Goal: Information Seeking & Learning: Learn about a topic

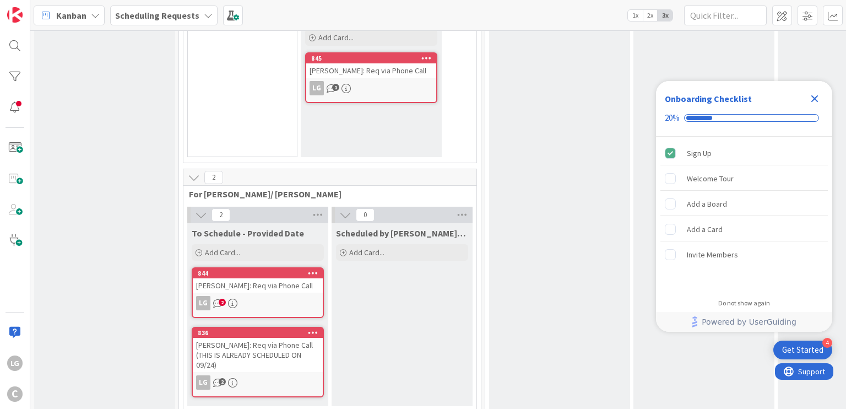
scroll to position [376, 0]
click at [217, 299] on icon "2" at bounding box center [217, 303] width 9 height 9
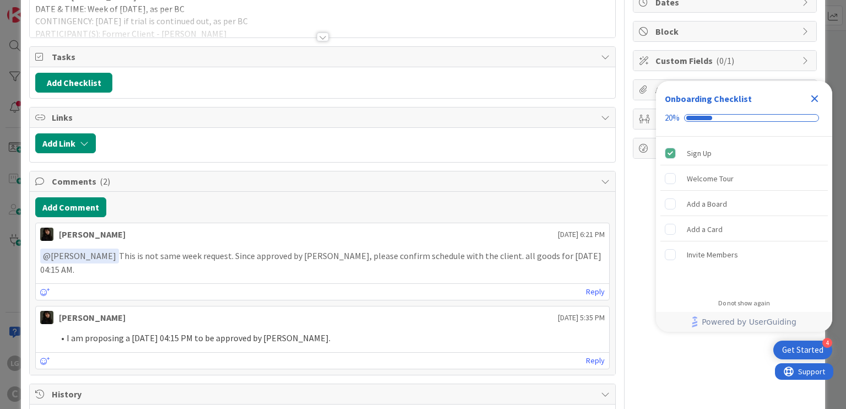
scroll to position [117, 0]
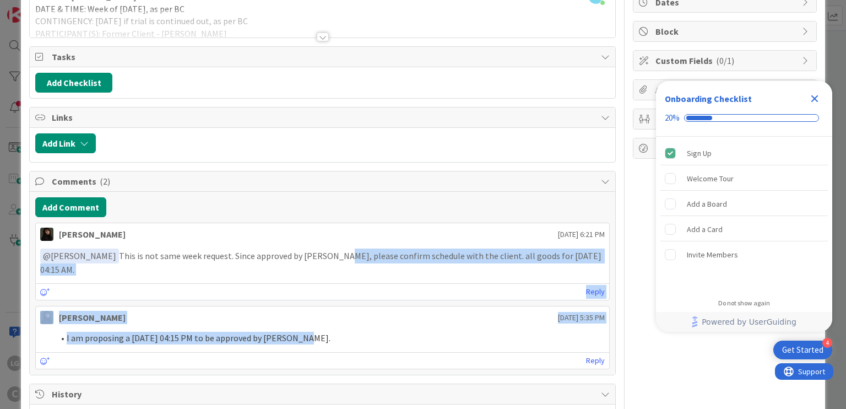
drag, startPoint x: 330, startPoint y: 251, endPoint x: 326, endPoint y: 325, distance: 73.9
click at [326, 325] on div "Esse Soriano September 12 2025 6:21 PM ﻿ @ Laine Guevarra ﻿ This is not same we…" at bounding box center [322, 296] width 574 height 147
click at [326, 332] on li "I am proposing a 09/22 at 04:15 PM to be approved by Breanna." at bounding box center [328, 338] width 551 height 13
drag, startPoint x: 326, startPoint y: 325, endPoint x: 306, endPoint y: 253, distance: 74.8
click at [306, 253] on div "Esse Soriano September 12 2025 6:21 PM ﻿ @ Laine Guevarra ﻿ This is not same we…" at bounding box center [322, 296] width 574 height 147
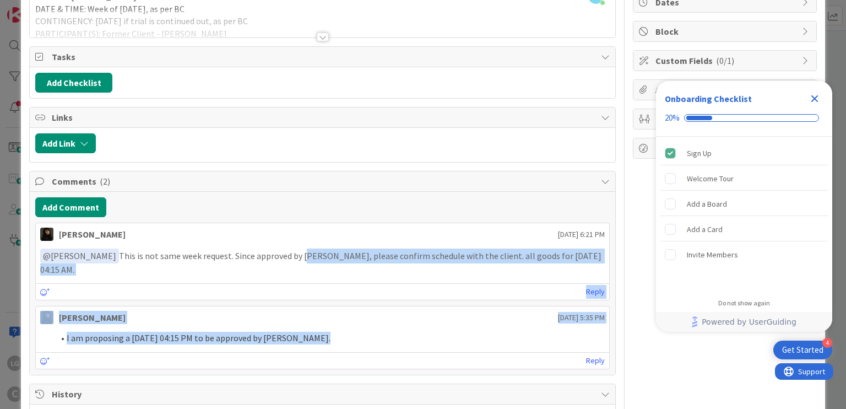
click at [306, 253] on p "﻿ @ Laine Guevarra ﻿ This is not same week request. Since approved by Breanna, …" at bounding box center [322, 261] width 564 height 27
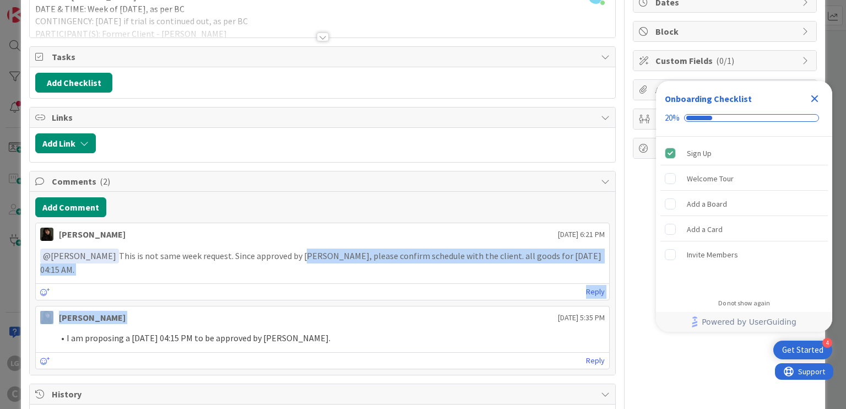
drag, startPoint x: 306, startPoint y: 253, endPoint x: 236, endPoint y: 308, distance: 89.1
click at [236, 308] on div "Esse Soriano September 12 2025 6:21 PM ﻿ @ Laine Guevarra ﻿ This is not same we…" at bounding box center [322, 296] width 574 height 147
click at [236, 308] on div "Esse Soriano September 12 2025 5:35 PM" at bounding box center [322, 315] width 573 height 18
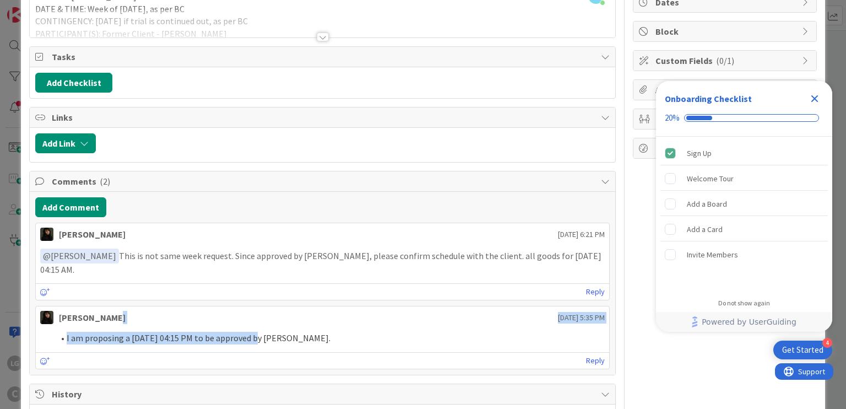
drag, startPoint x: 236, startPoint y: 308, endPoint x: 240, endPoint y: 329, distance: 21.3
click at [240, 329] on div "Esse Soriano September 12 2025 5:35 PM I am proposing a 09/22 at 04:15 PM to be…" at bounding box center [322, 337] width 574 height 63
click at [240, 332] on li "I am proposing a 09/22 at 04:15 PM to be approved by Breanna." at bounding box center [328, 338] width 551 height 13
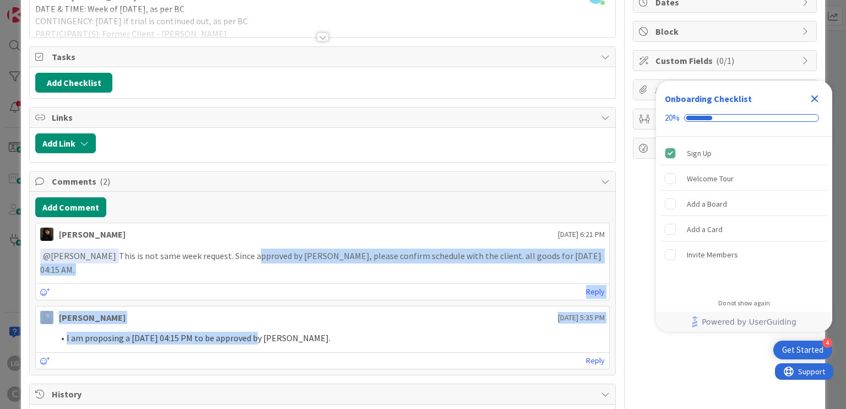
drag, startPoint x: 240, startPoint y: 329, endPoint x: 271, endPoint y: 255, distance: 80.0
click at [271, 255] on div "Esse Soriano September 12 2025 6:21 PM ﻿ @ Laine Guevarra ﻿ This is not same we…" at bounding box center [322, 296] width 574 height 147
click at [271, 255] on p "﻿ @ Laine Guevarra ﻿ This is not same week request. Since approved by Breanna, …" at bounding box center [322, 261] width 564 height 27
drag, startPoint x: 271, startPoint y: 255, endPoint x: 262, endPoint y: 323, distance: 68.3
click at [262, 323] on div "Esse Soriano September 12 2025 6:21 PM ﻿ @ Laine Guevarra ﻿ This is not same we…" at bounding box center [322, 296] width 574 height 147
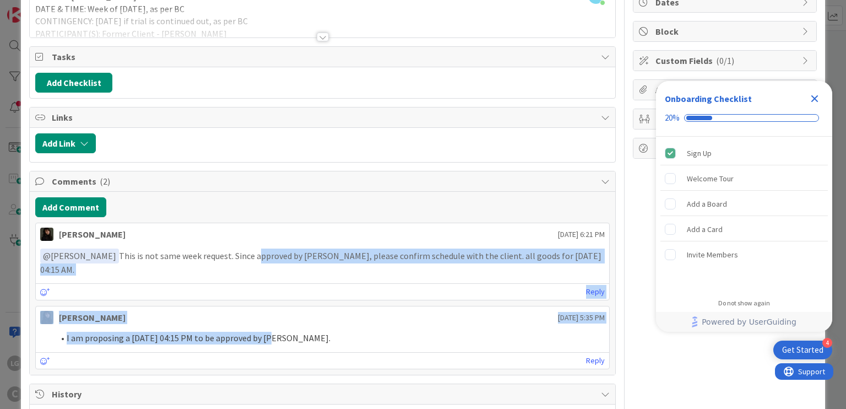
click at [262, 332] on li "I am proposing a 09/22 at 04:15 PM to be approved by Breanna." at bounding box center [328, 338] width 551 height 13
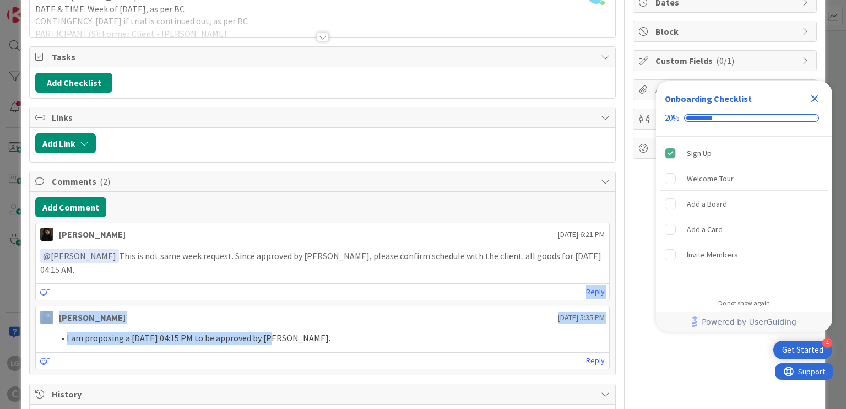
drag, startPoint x: 262, startPoint y: 323, endPoint x: 273, endPoint y: 279, distance: 44.9
click at [273, 279] on div "Esse Soriano September 12 2025 6:21 PM ﻿ @ Laine Guevarra ﻿ This is not same we…" at bounding box center [322, 296] width 574 height 147
click at [273, 283] on div "Reply" at bounding box center [322, 291] width 573 height 17
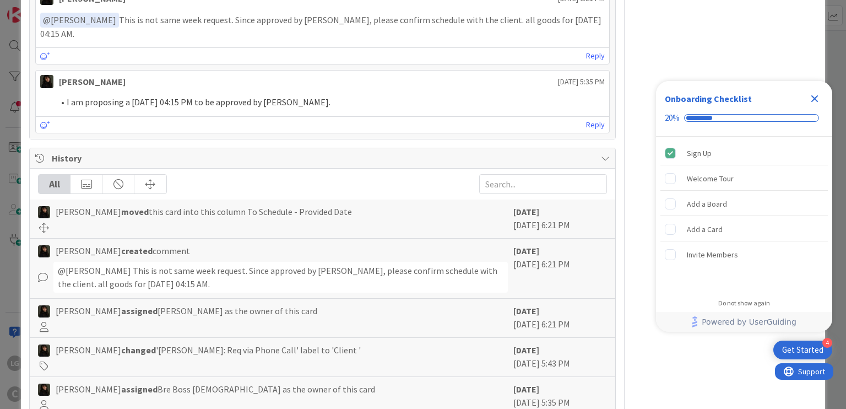
scroll to position [353, 0]
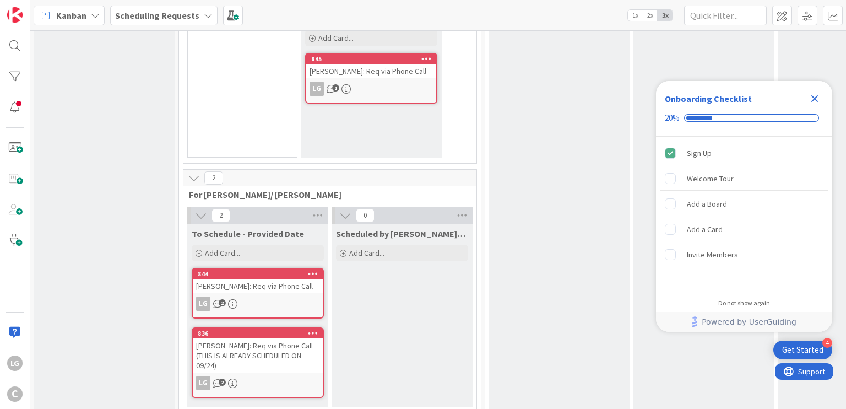
click at [260, 338] on div "TORRES: Req via Phone Call (THIS IS ALREADY SCHEDULED ON 09/24)" at bounding box center [258, 355] width 130 height 34
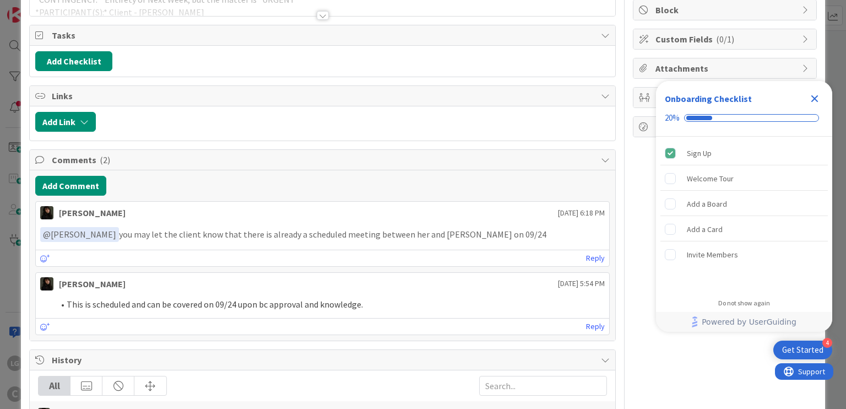
scroll to position [138, 0]
click at [223, 228] on p "﻿ @ Laine Guevarra ﻿ you may let the client know that there is already a schedu…" at bounding box center [322, 235] width 564 height 15
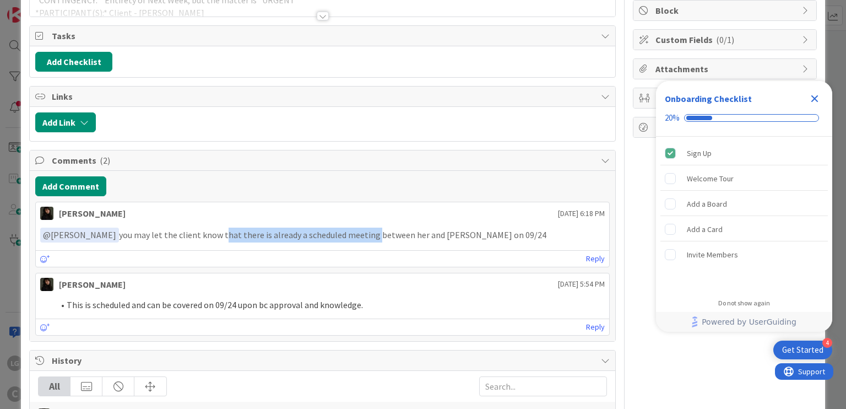
drag, startPoint x: 223, startPoint y: 228, endPoint x: 364, endPoint y: 232, distance: 141.1
click at [364, 232] on p "﻿ @ Laine Guevarra ﻿ you may let the client know that there is already a schedu…" at bounding box center [322, 235] width 564 height 15
drag, startPoint x: 364, startPoint y: 232, endPoint x: 242, endPoint y: 235, distance: 121.2
click at [242, 235] on p "﻿ @ Laine Guevarra ﻿ you may let the client know that there is already a schedu…" at bounding box center [322, 235] width 564 height 15
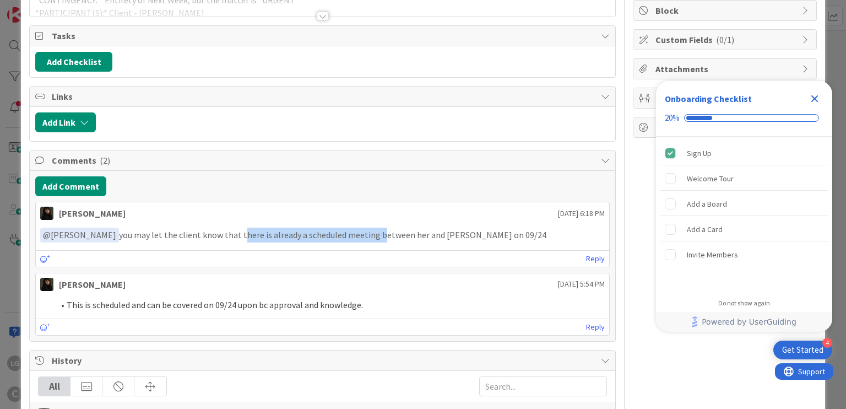
click at [242, 235] on p "﻿ @ Laine Guevarra ﻿ you may let the client know that there is already a schedu…" at bounding box center [322, 235] width 564 height 15
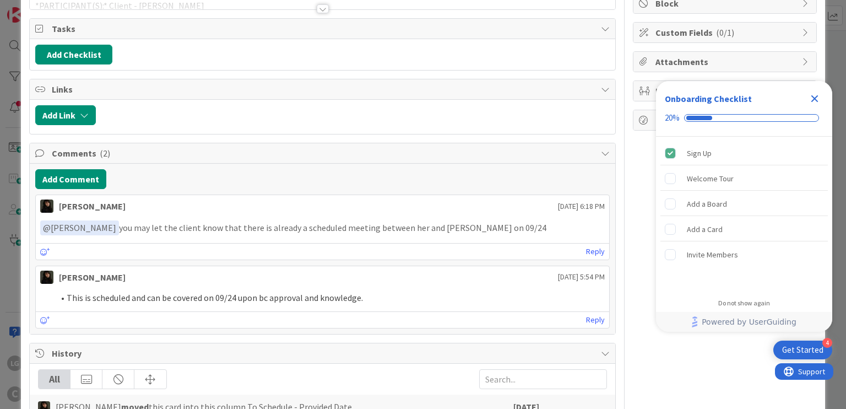
scroll to position [144, 0]
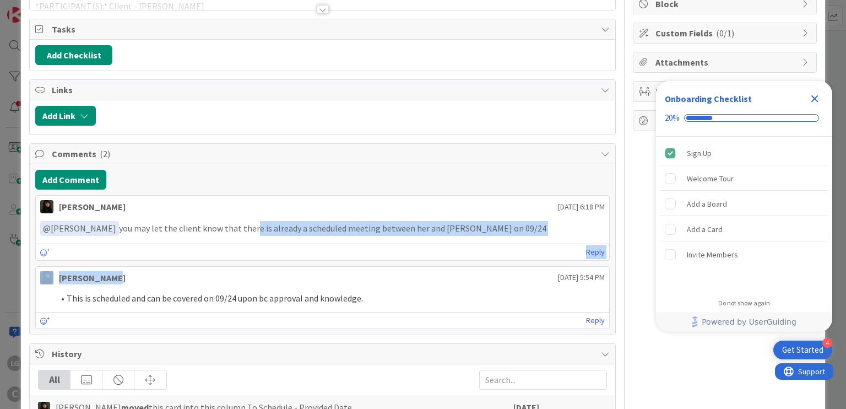
drag, startPoint x: 242, startPoint y: 235, endPoint x: 258, endPoint y: 283, distance: 49.8
click at [258, 283] on div "Esse Soriano September 12 2025 6:18 PM ﻿ @ Laine Guevarra ﻿ you may let the cli…" at bounding box center [322, 262] width 574 height 134
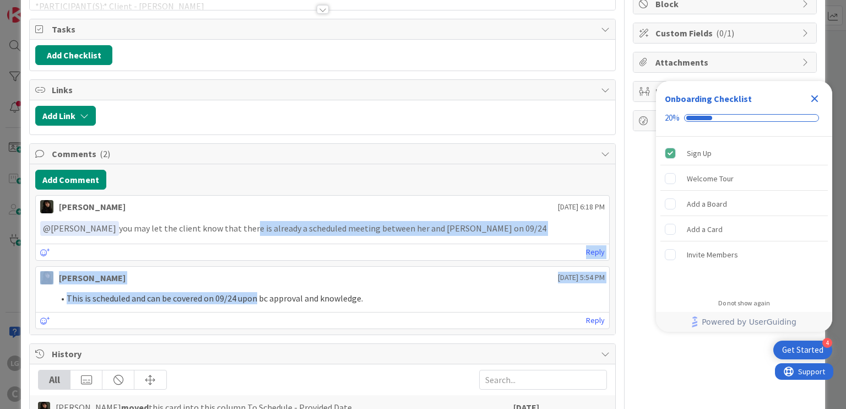
click at [258, 283] on div "Esse Soriano September 12 2025 5:54 PM This is scheduled and can be covered on …" at bounding box center [322, 297] width 574 height 63
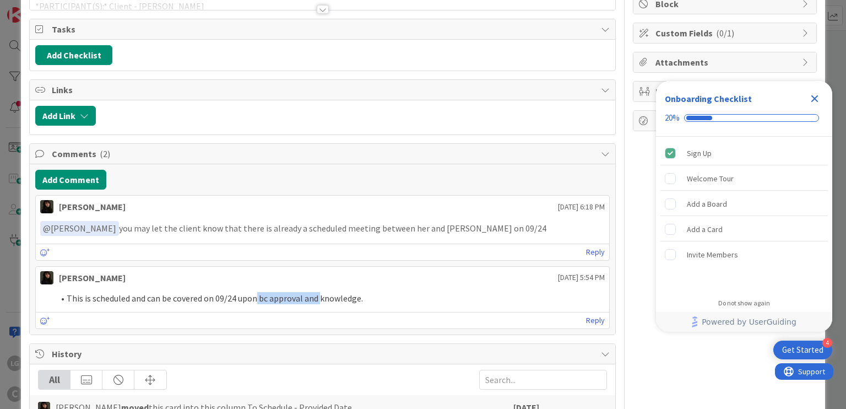
drag, startPoint x: 258, startPoint y: 283, endPoint x: 317, endPoint y: 297, distance: 61.3
click at [317, 297] on div "Esse Soriano September 12 2025 5:54 PM This is scheduled and can be covered on …" at bounding box center [322, 297] width 574 height 63
click at [317, 297] on li "This is scheduled and can be covered on 09/24 upon bc approval and knowledge." at bounding box center [328, 298] width 551 height 13
drag, startPoint x: 317, startPoint y: 297, endPoint x: 182, endPoint y: 299, distance: 135.5
click at [182, 299] on li "This is scheduled and can be covered on 09/24 upon bc approval and knowledge." at bounding box center [328, 298] width 551 height 13
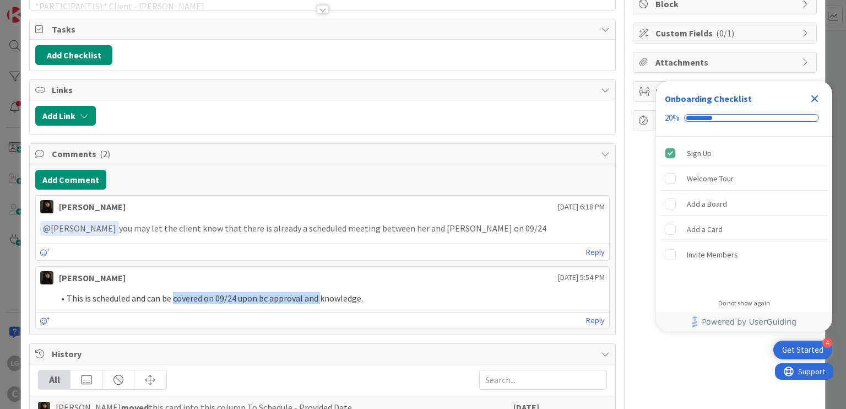
click at [182, 299] on li "This is scheduled and can be covered on 09/24 upon bc approval and knowledge." at bounding box center [328, 298] width 551 height 13
drag, startPoint x: 182, startPoint y: 299, endPoint x: 366, endPoint y: 310, distance: 184.9
click at [366, 310] on div "Esse Soriano September 12 2025 5:54 PM This is scheduled and can be covered on …" at bounding box center [322, 297] width 574 height 63
click at [366, 312] on div "Reply" at bounding box center [322, 320] width 573 height 17
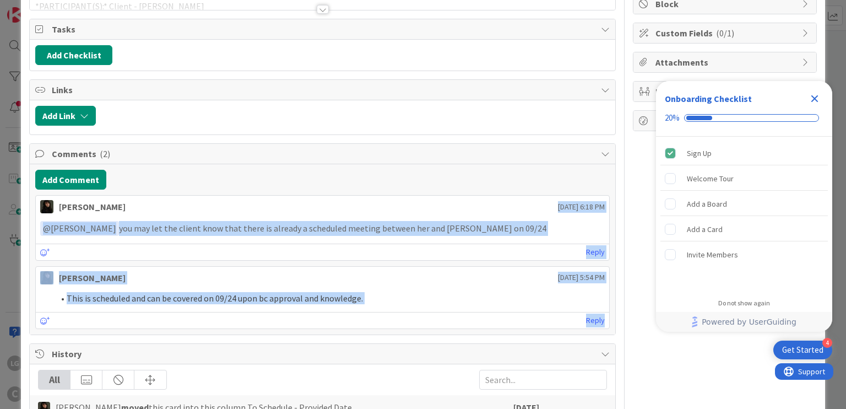
drag, startPoint x: 366, startPoint y: 310, endPoint x: 358, endPoint y: 211, distance: 99.5
click at [358, 211] on div "Esse Soriano September 12 2025 6:18 PM ﻿ @ Laine Guevarra ﻿ you may let the cli…" at bounding box center [322, 262] width 574 height 134
click at [358, 211] on div "Esse Soriano September 12 2025 6:18 PM ﻿ @ Laine Guevarra ﻿ you may let the cli…" at bounding box center [322, 228] width 574 height 66
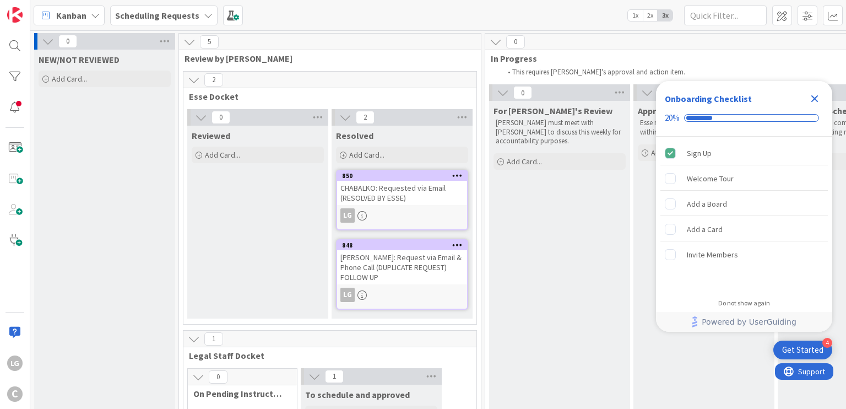
click at [809, 100] on icon "Close Checklist" at bounding box center [814, 98] width 13 height 13
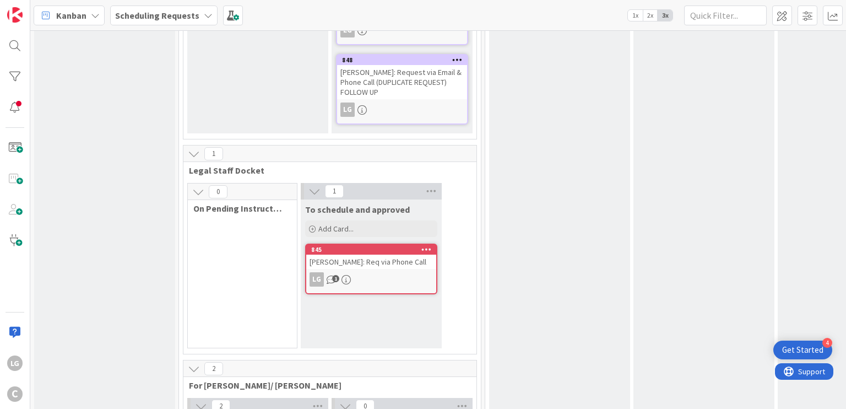
scroll to position [186, 0]
click at [390, 271] on div "LG 1" at bounding box center [371, 278] width 130 height 14
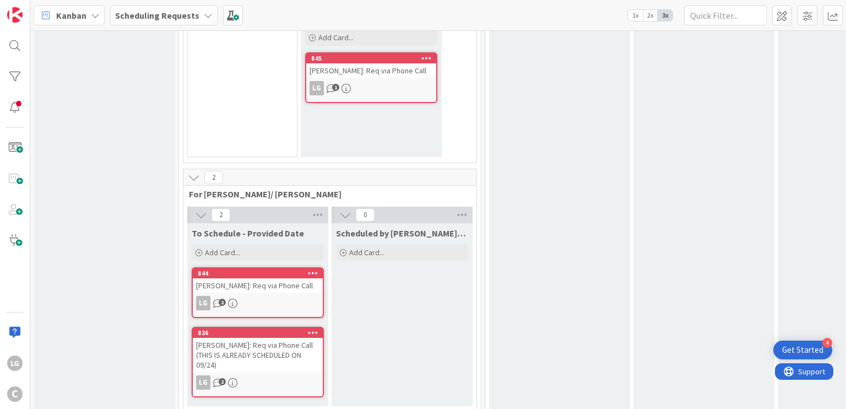
scroll to position [377, 0]
click at [264, 278] on div "DEROSE: Req via Phone Call" at bounding box center [258, 285] width 130 height 14
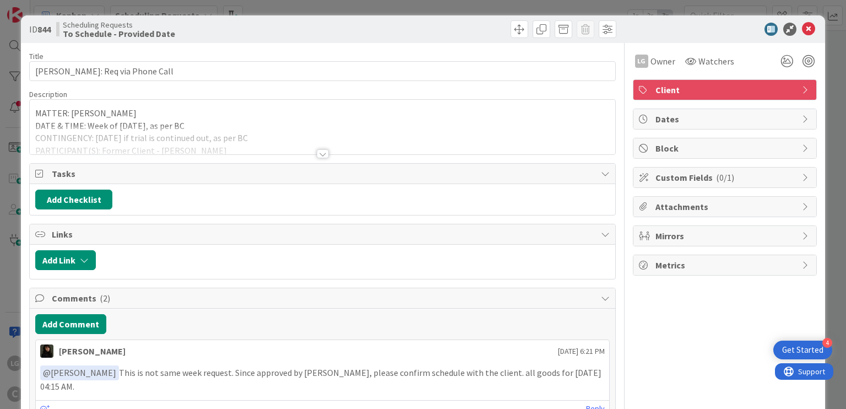
click at [319, 152] on div at bounding box center [323, 153] width 12 height 9
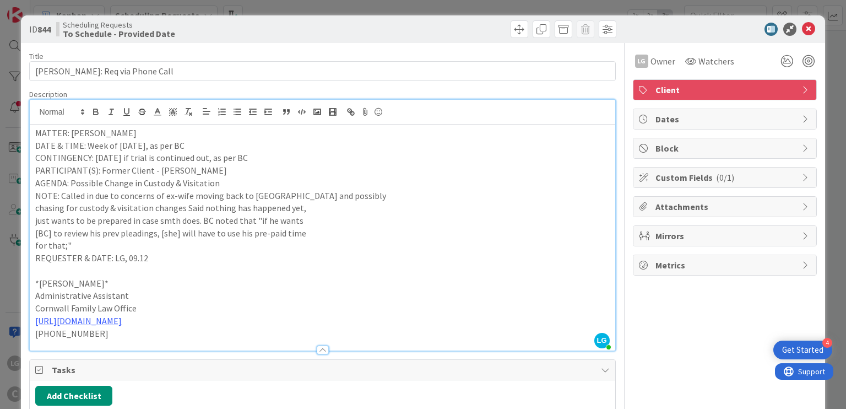
drag, startPoint x: 319, startPoint y: 152, endPoint x: 315, endPoint y: 222, distance: 70.7
click at [315, 222] on div "MATTER: DEROSE DATE & TIME: Week of Sept 22nd, as per BC CONTINGENCY: Oct 9th i…" at bounding box center [322, 238] width 585 height 226
click at [315, 222] on p "just wants to be prepared in case smth does. BC noted that "if he wants" at bounding box center [322, 220] width 574 height 13
click at [342, 193] on p "NOTE: Called in due to concerns of ex-wife moving back to CA and possibly" at bounding box center [322, 196] width 574 height 13
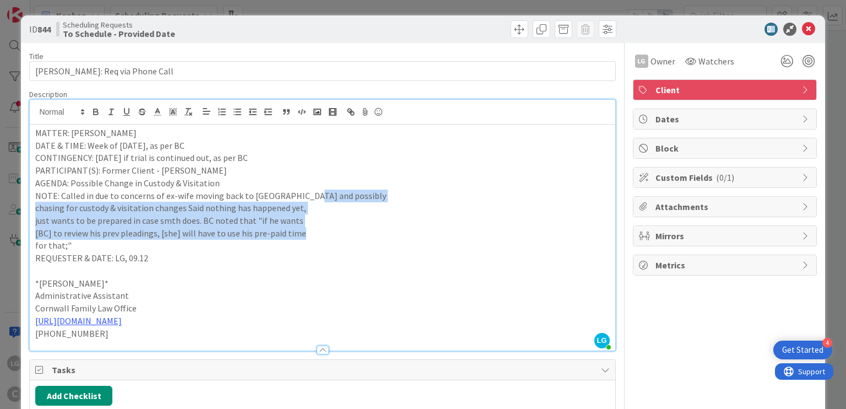
drag, startPoint x: 302, startPoint y: 198, endPoint x: 299, endPoint y: 234, distance: 35.4
click at [299, 234] on div "MATTER: DEROSE DATE & TIME: Week of Sept 22nd, as per BC CONTINGENCY: Oct 9th i…" at bounding box center [322, 238] width 585 height 226
click at [299, 234] on p "[BC] to review his prev pleadings, [she] will have to use his pre-paid time" at bounding box center [322, 233] width 574 height 13
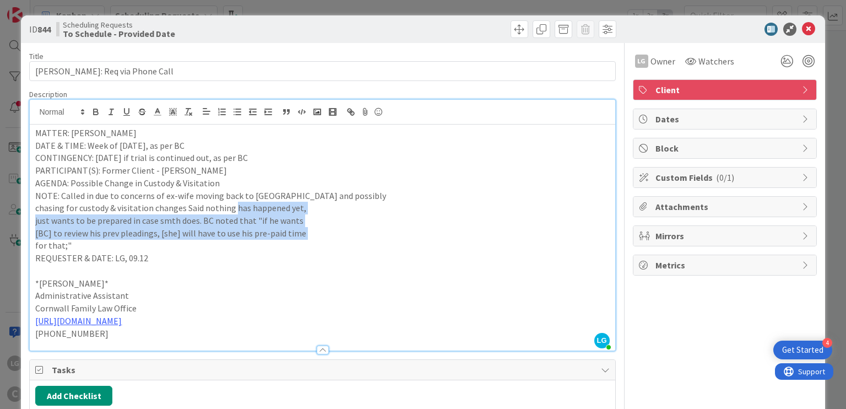
drag, startPoint x: 299, startPoint y: 234, endPoint x: 236, endPoint y: 202, distance: 70.2
click at [236, 202] on div "MATTER: DEROSE DATE & TIME: Week of Sept 22nd, as per BC CONTINGENCY: Oct 9th i…" at bounding box center [322, 238] width 585 height 226
click at [236, 202] on p "chasing for custody & visitation changes Said nothing has happened yet," at bounding box center [322, 208] width 574 height 13
drag, startPoint x: 236, startPoint y: 202, endPoint x: 268, endPoint y: 236, distance: 46.4
click at [268, 236] on div "MATTER: DEROSE DATE & TIME: Week of Sept 22nd, as per BC CONTINGENCY: Oct 9th i…" at bounding box center [322, 238] width 585 height 226
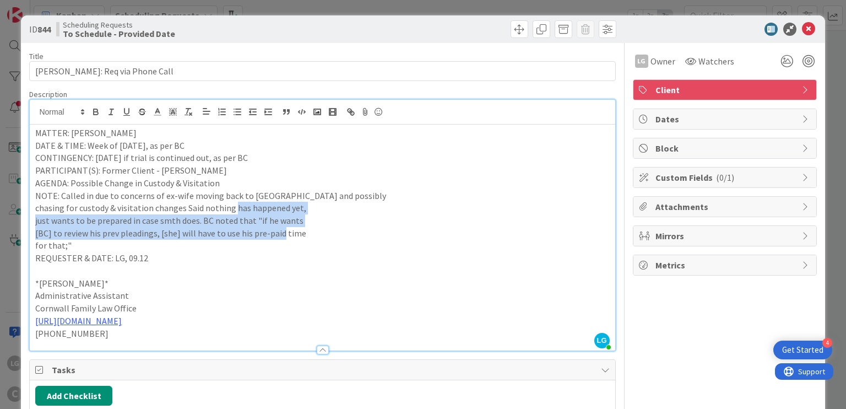
click at [268, 236] on p "[BC] to review his prev pleadings, [she] will have to use his pre-paid time" at bounding box center [322, 233] width 574 height 13
drag, startPoint x: 268, startPoint y: 236, endPoint x: 234, endPoint y: 197, distance: 52.0
click at [234, 197] on div "MATTER: DEROSE DATE & TIME: Week of Sept 22nd, as per BC CONTINGENCY: Oct 9th i…" at bounding box center [322, 238] width 585 height 226
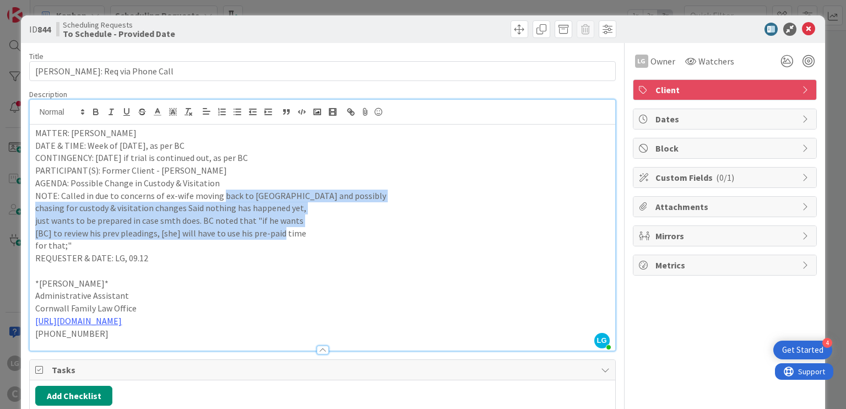
click at [234, 197] on p "NOTE: Called in due to concerns of ex-wife moving back to CA and possibly" at bounding box center [322, 196] width 574 height 13
drag, startPoint x: 234, startPoint y: 197, endPoint x: 266, endPoint y: 244, distance: 56.4
click at [266, 244] on div "MATTER: DEROSE DATE & TIME: Week of Sept 22nd, as per BC CONTINGENCY: Oct 9th i…" at bounding box center [322, 238] width 585 height 226
click at [266, 244] on p "for that;"" at bounding box center [322, 245] width 574 height 13
drag, startPoint x: 266, startPoint y: 244, endPoint x: 246, endPoint y: 199, distance: 48.8
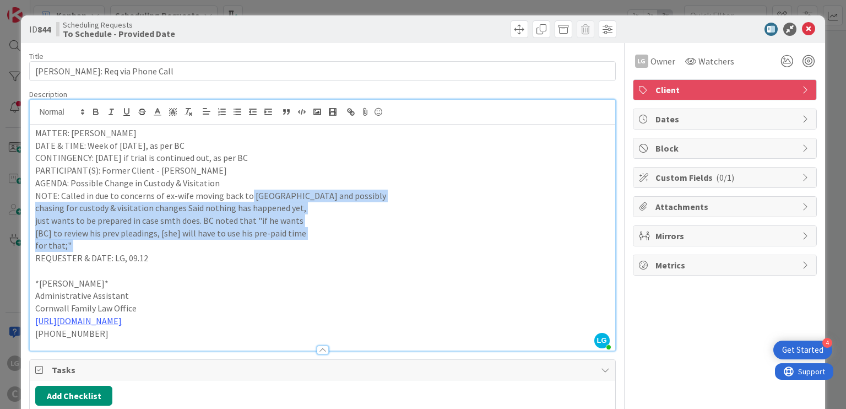
click at [246, 199] on div "MATTER: DEROSE DATE & TIME: Week of Sept 22nd, as per BC CONTINGENCY: Oct 9th i…" at bounding box center [322, 238] width 585 height 226
click at [246, 199] on p "NOTE: Called in due to concerns of ex-wife moving back to CA and possibly" at bounding box center [322, 196] width 574 height 13
drag, startPoint x: 246, startPoint y: 199, endPoint x: 266, endPoint y: 248, distance: 53.4
click at [266, 248] on div "MATTER: DEROSE DATE & TIME: Week of Sept 22nd, as per BC CONTINGENCY: Oct 9th i…" at bounding box center [322, 238] width 585 height 226
click at [266, 248] on p "for that;"" at bounding box center [322, 245] width 574 height 13
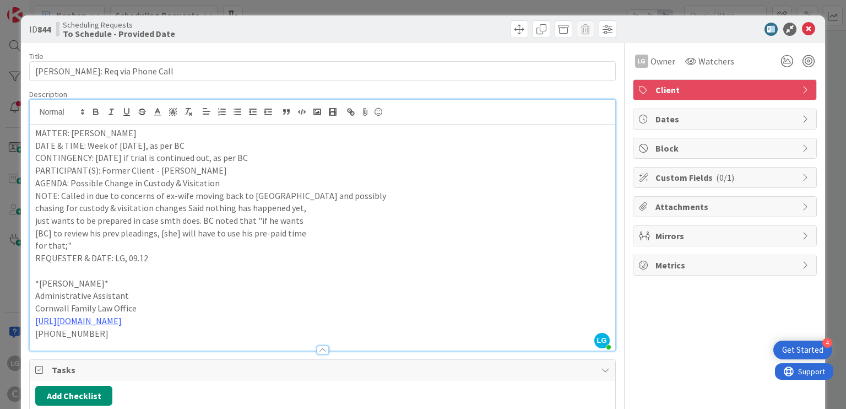
click at [337, 192] on p "NOTE: Called in due to concerns of ex-wife moving back to CA and possibly" at bounding box center [322, 196] width 574 height 13
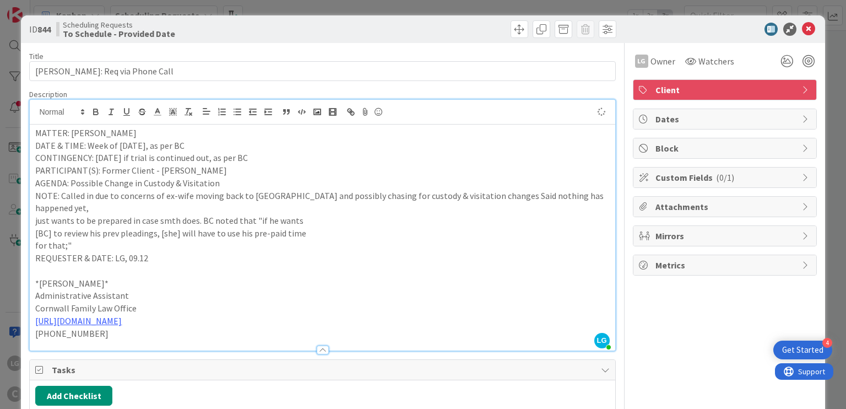
click at [352, 214] on p "just wants to be prepared in case smth does. BC noted that "if he wants" at bounding box center [322, 220] width 574 height 13
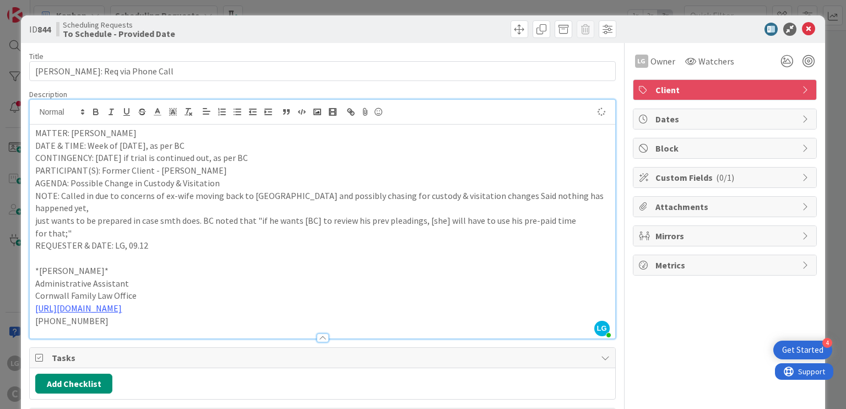
click at [560, 214] on p "just wants to be prepared in case smth does. BC noted that "if he wants [BC] to…" at bounding box center [322, 220] width 574 height 13
click at [698, 35] on div at bounding box center [719, 29] width 195 height 13
click at [804, 28] on icon at bounding box center [808, 29] width 13 height 13
